Goal: Task Accomplishment & Management: Manage account settings

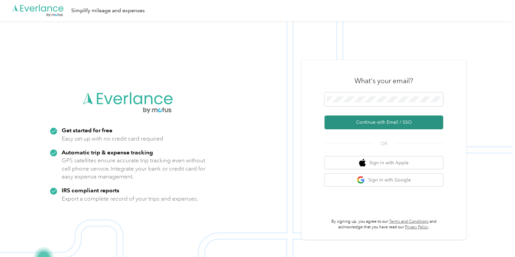
click at [374, 129] on button "Continue with Email / SSO" at bounding box center [384, 122] width 119 height 14
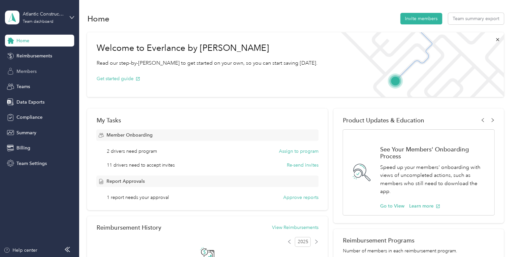
click at [35, 75] on span "Members" at bounding box center [26, 71] width 20 height 7
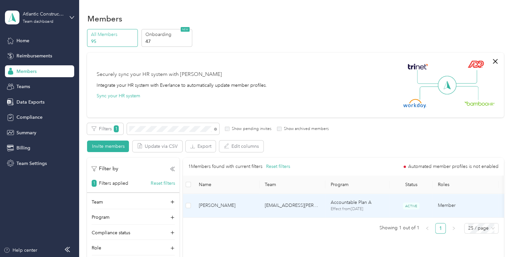
click at [244, 200] on td "[PERSON_NAME]" at bounding box center [227, 206] width 66 height 24
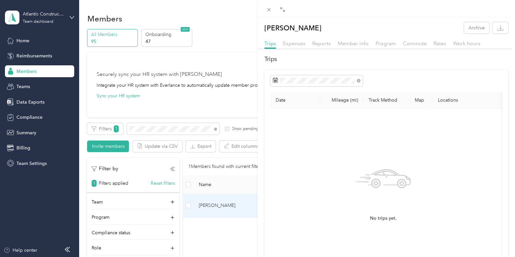
drag, startPoint x: 318, startPoint y: 26, endPoint x: 265, endPoint y: 30, distance: 53.3
click at [265, 30] on div "[PERSON_NAME] Archive" at bounding box center [387, 28] width 258 height 12
copy p "[PERSON_NAME]"
click at [44, 16] on div "[PERSON_NAME] Archive Trips Expenses Reports Member info Program Commute Rates …" at bounding box center [257, 128] width 515 height 257
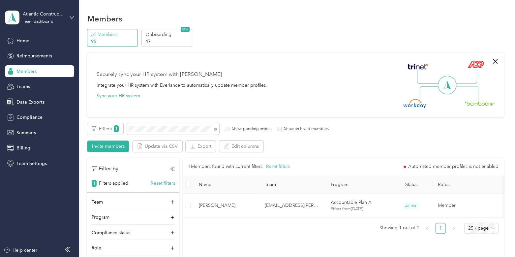
click at [42, 15] on div at bounding box center [257, 128] width 515 height 257
click at [35, 16] on div "Atlantic Constructors" at bounding box center [43, 14] width 41 height 7
click at [30, 81] on div "Log out" at bounding box center [23, 84] width 25 height 7
